Goal: Task Accomplishment & Management: Manage account settings

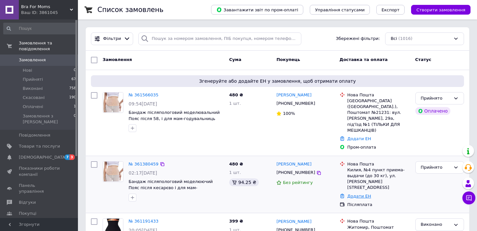
click at [355, 194] on link "Додати ЕН" at bounding box center [360, 196] width 24 height 5
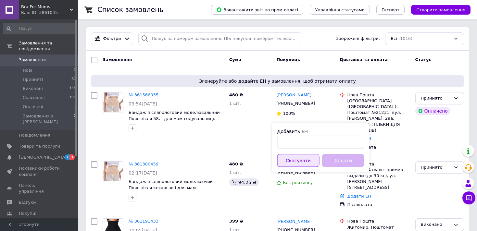
click at [303, 164] on button "Скасувати" at bounding box center [298, 160] width 42 height 13
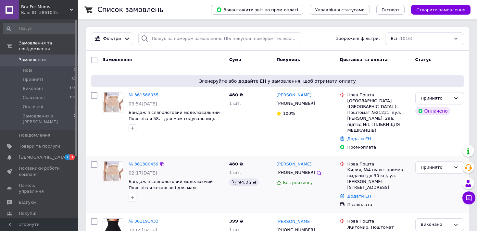
click at [145, 162] on link "№ 361380459" at bounding box center [144, 164] width 30 height 5
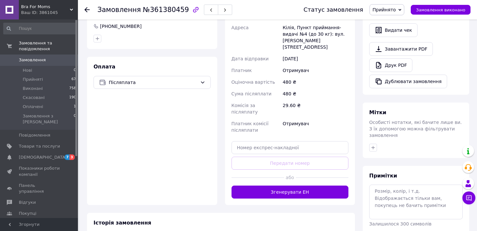
scroll to position [204, 0]
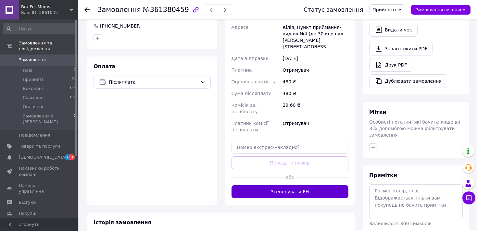
click at [299, 185] on button "Згенерувати ЕН" at bounding box center [290, 191] width 117 height 13
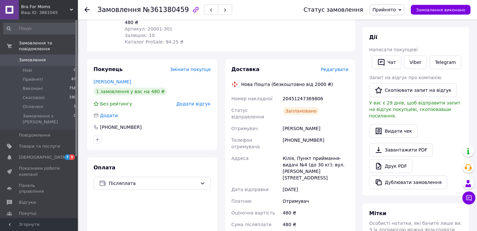
scroll to position [102, 0]
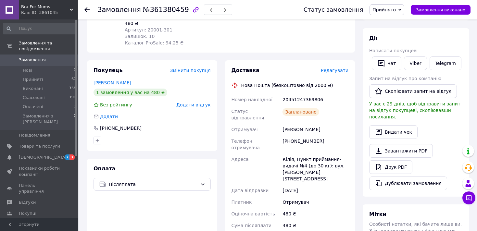
click at [302, 99] on div "20451247369806" at bounding box center [315, 100] width 69 height 12
copy div "20451247369806"
click at [333, 111] on div "Заплановано" at bounding box center [315, 115] width 69 height 18
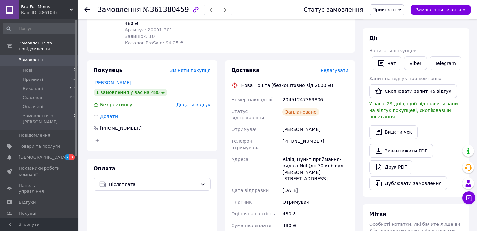
scroll to position [0, 0]
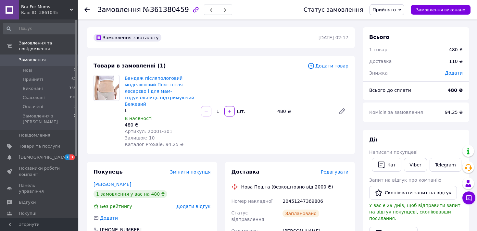
click at [86, 9] on use at bounding box center [86, 9] width 5 height 5
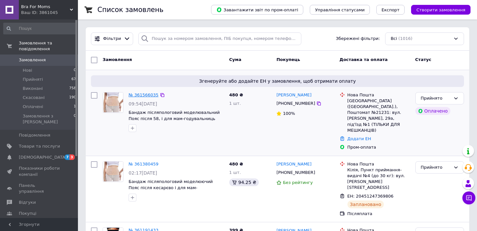
click at [146, 95] on link "№ 361566035" at bounding box center [144, 95] width 30 height 5
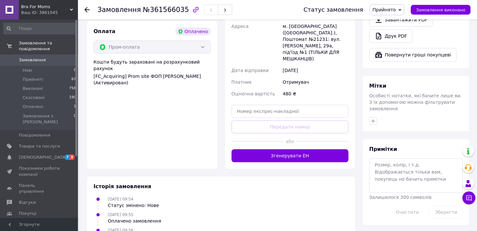
scroll to position [415, 0]
